Goal: Transaction & Acquisition: Purchase product/service

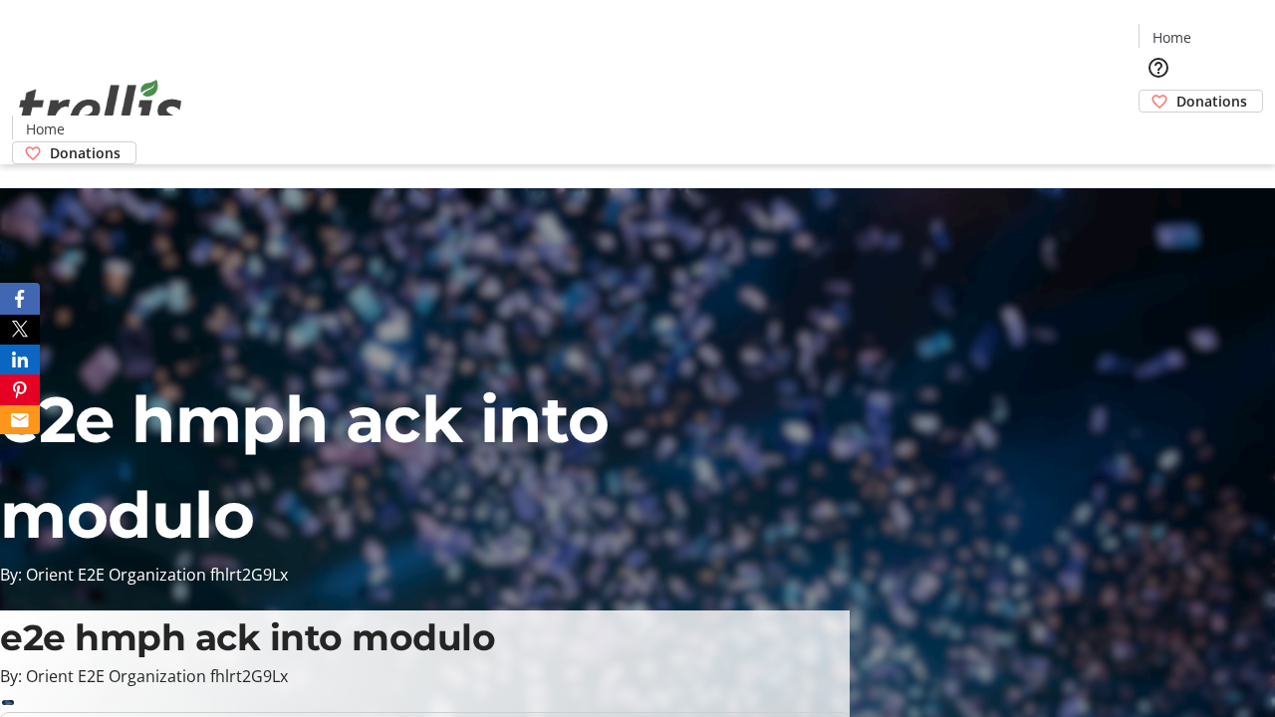
click at [1177, 91] on span "Donations" at bounding box center [1212, 101] width 71 height 21
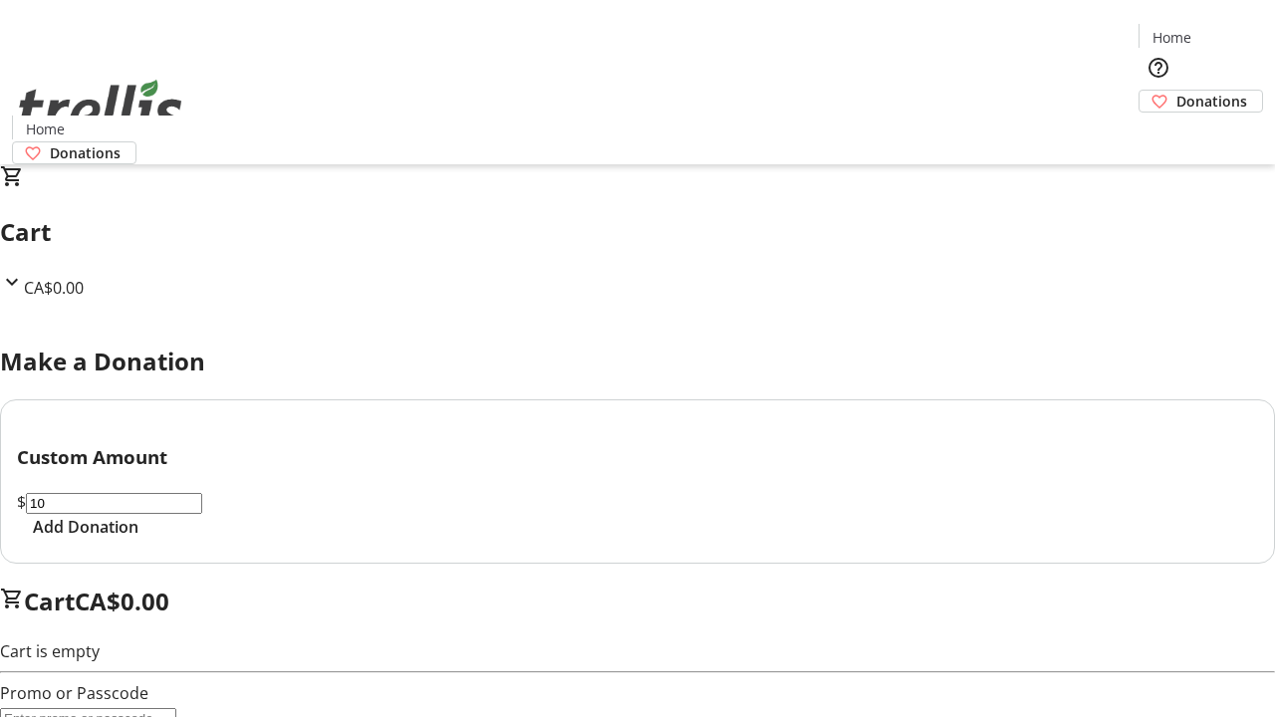
click at [138, 539] on span "Add Donation" at bounding box center [86, 527] width 106 height 24
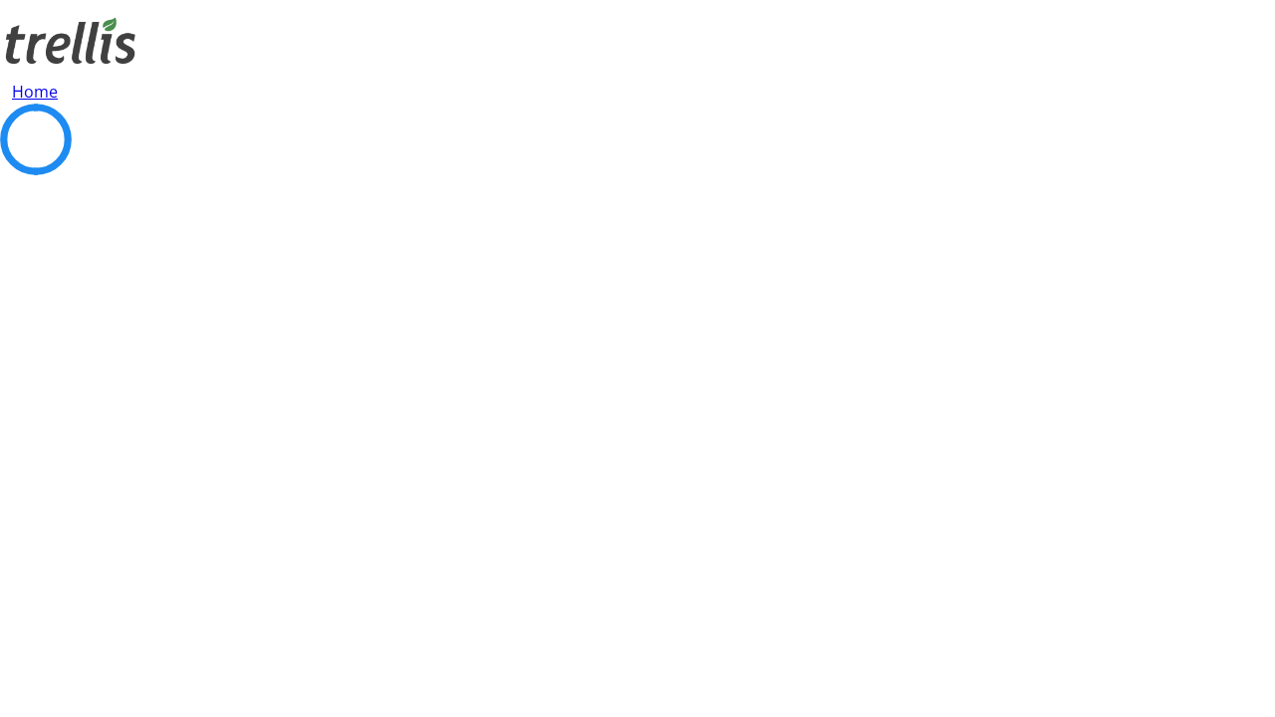
select select "CA"
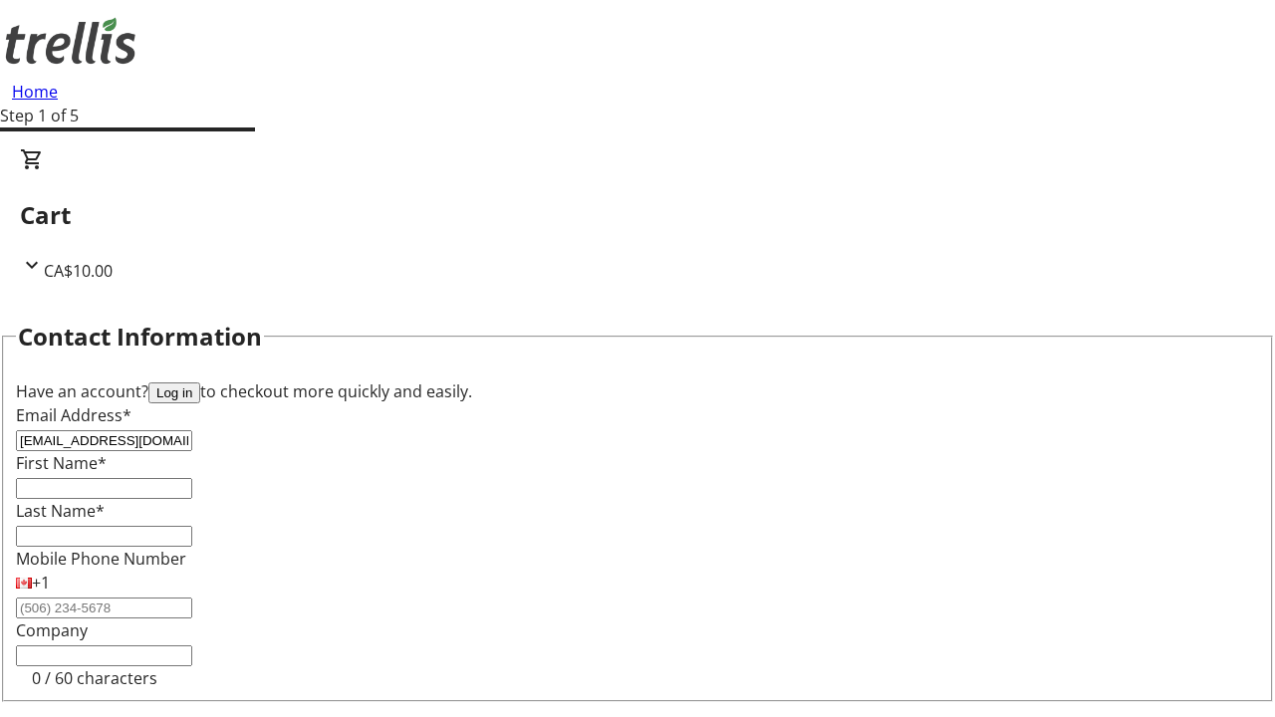
type input "[EMAIL_ADDRESS][DOMAIN_NAME]"
type input "Marquise"
type input "[PERSON_NAME]"
type input "[STREET_ADDRESS][PERSON_NAME]"
type input "Kelowna"
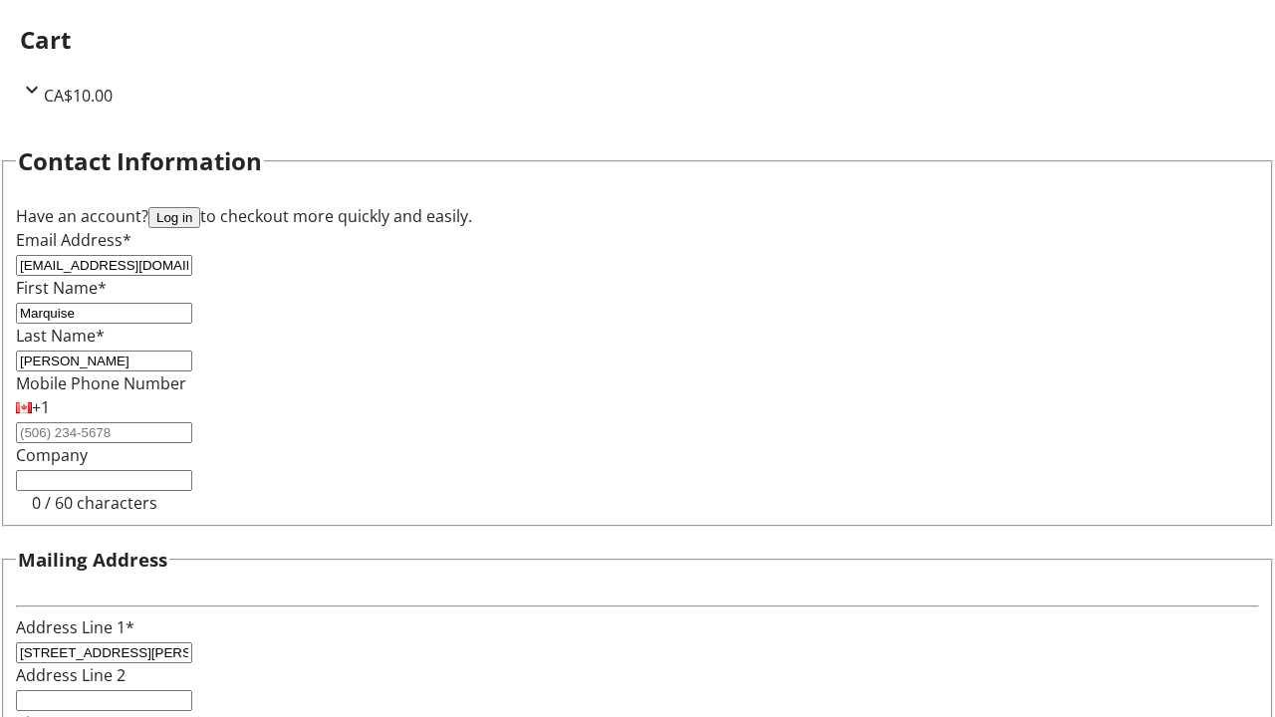
select select "BC"
type input "Kelowna"
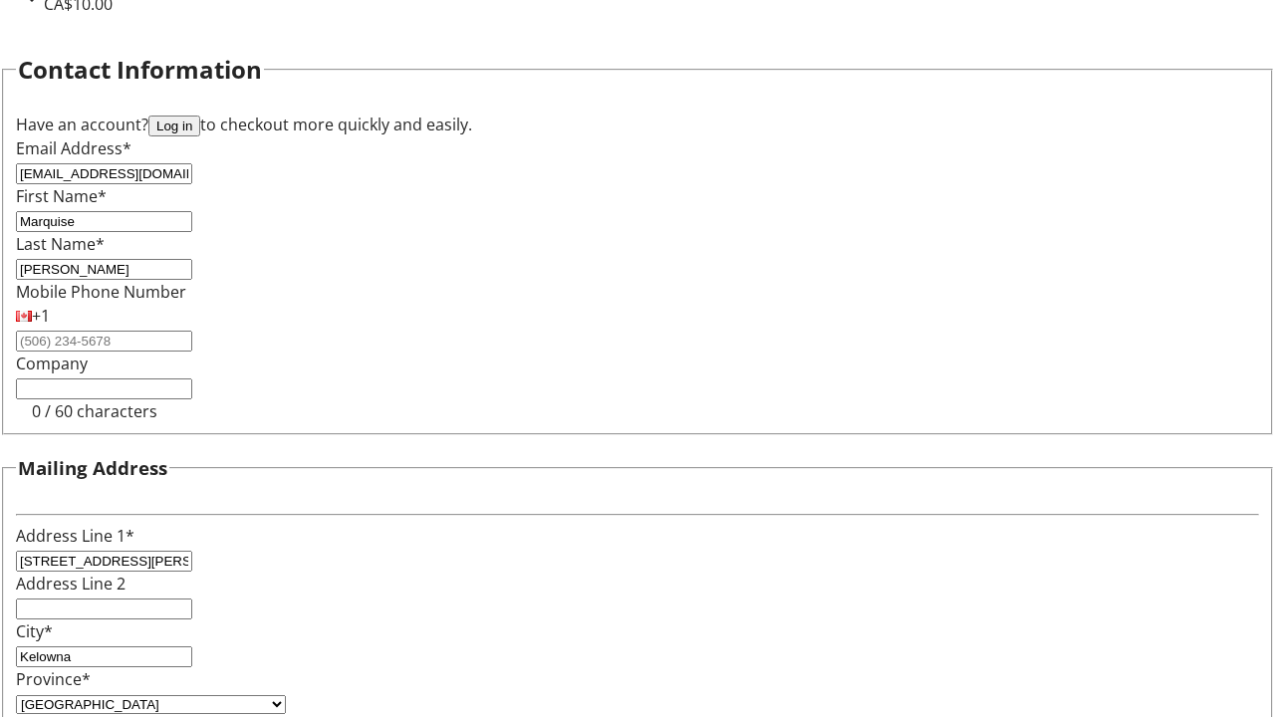
type input "V1Y 0C2"
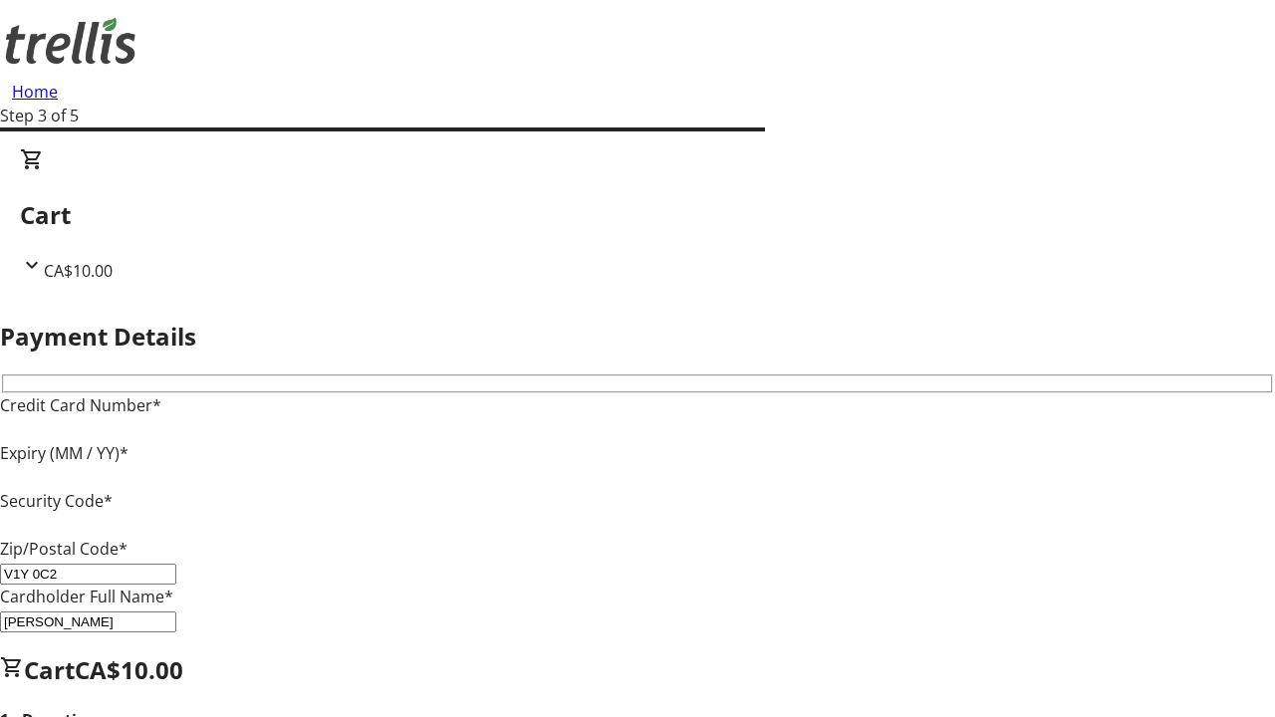
type input "V1Y 0C2"
